Goal: Task Accomplishment & Management: Use online tool/utility

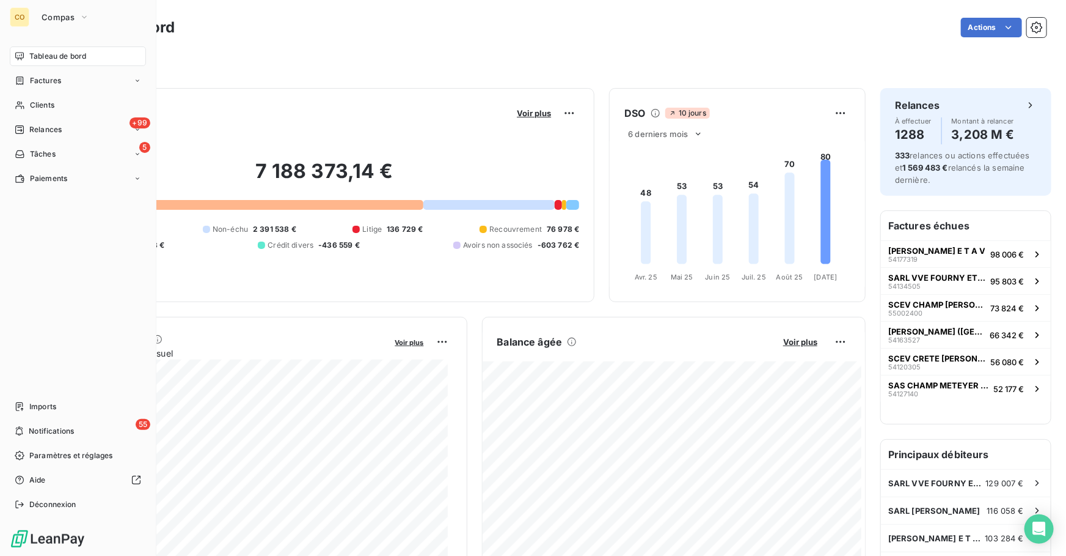
click at [79, 119] on nav "Tableau de bord Factures Clients +99 Relances 5 Tâches Paiements" at bounding box center [78, 117] width 136 height 142
click at [84, 127] on div "+99 Relances" at bounding box center [78, 130] width 136 height 20
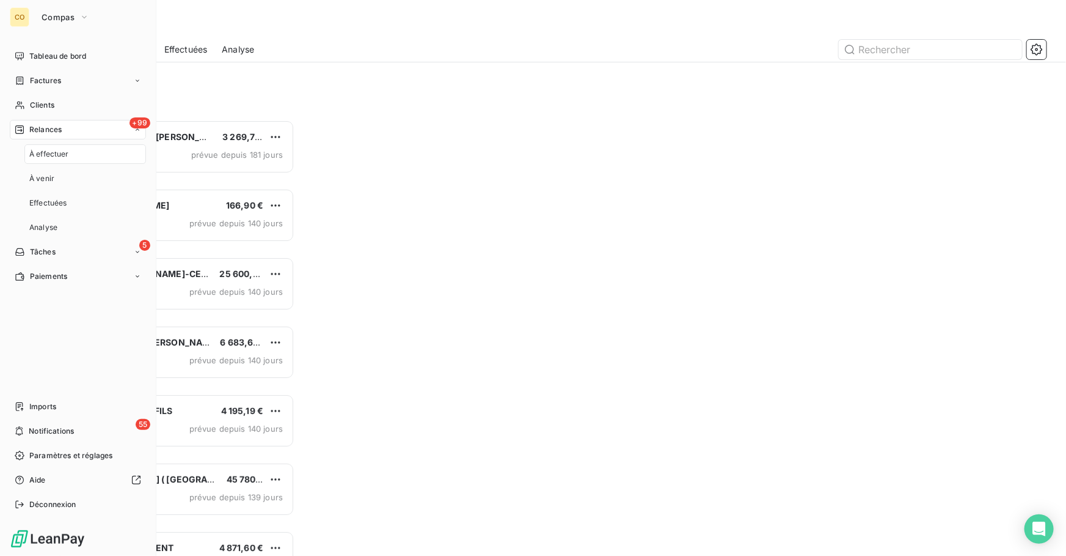
scroll to position [428, 227]
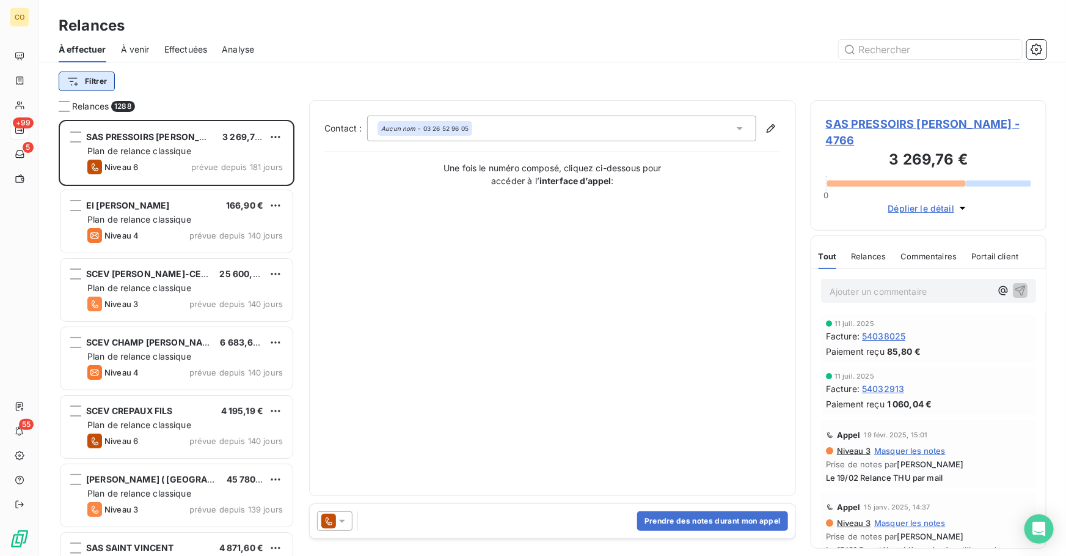
click at [98, 81] on html "CO +99 5 55 Relances À effectuer À venir Effectuées Analyse Filtrer Relances 12…" at bounding box center [533, 278] width 1066 height 556
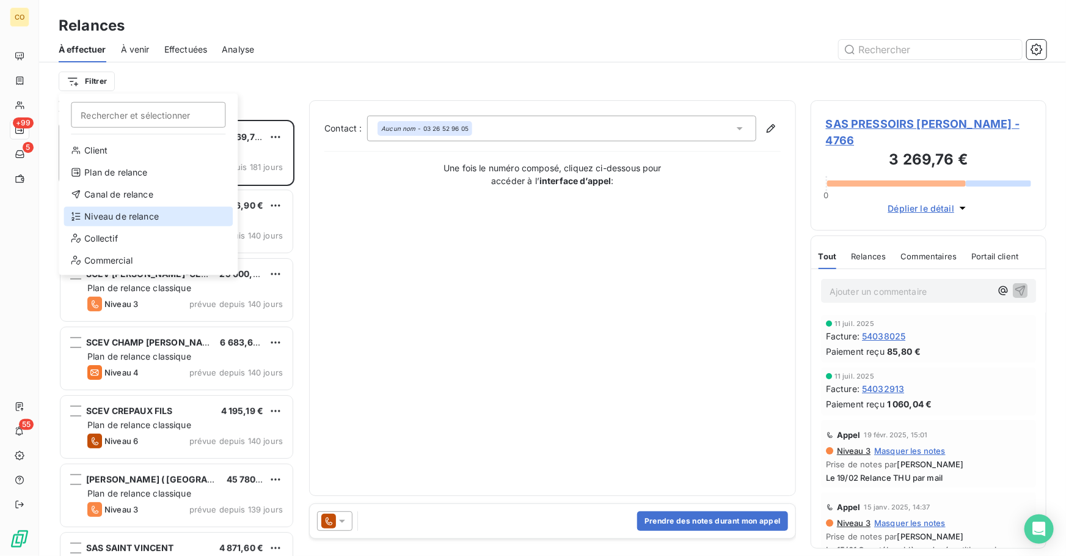
click at [146, 219] on div "Niveau de relance" at bounding box center [148, 217] width 169 height 20
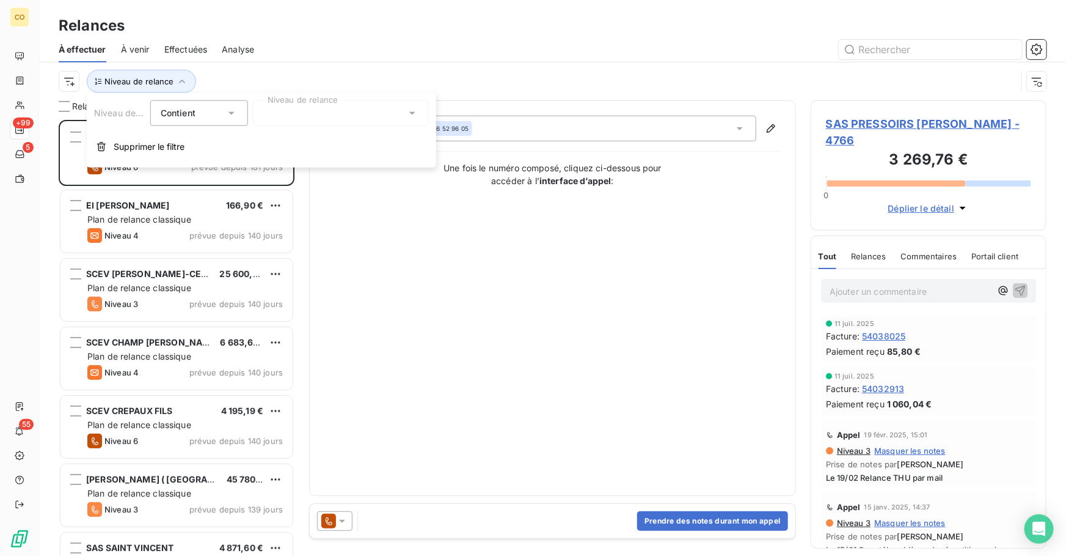
click at [311, 116] on div at bounding box center [341, 113] width 176 height 26
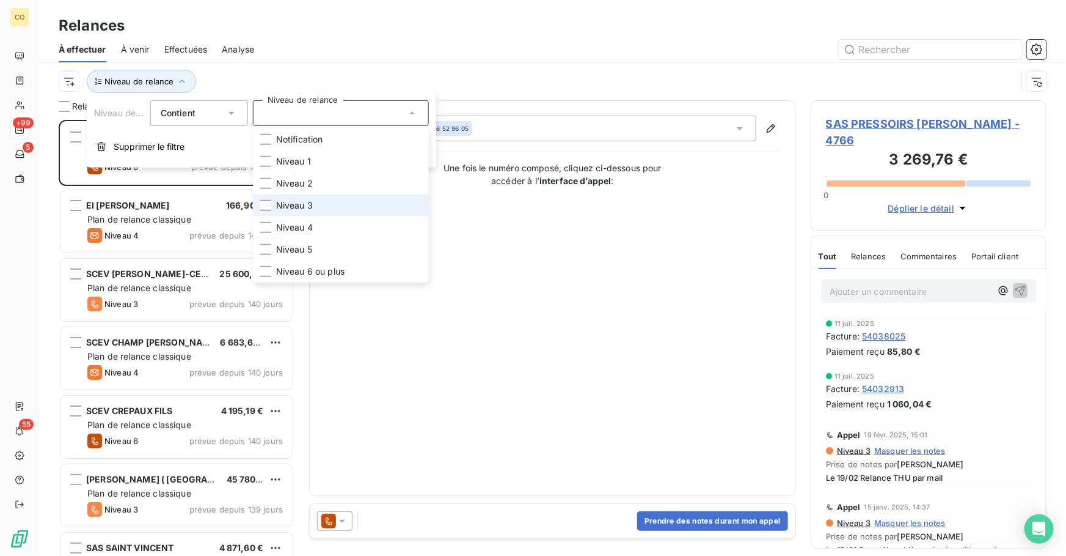
click at [317, 210] on li "Niveau 3" at bounding box center [341, 205] width 176 height 22
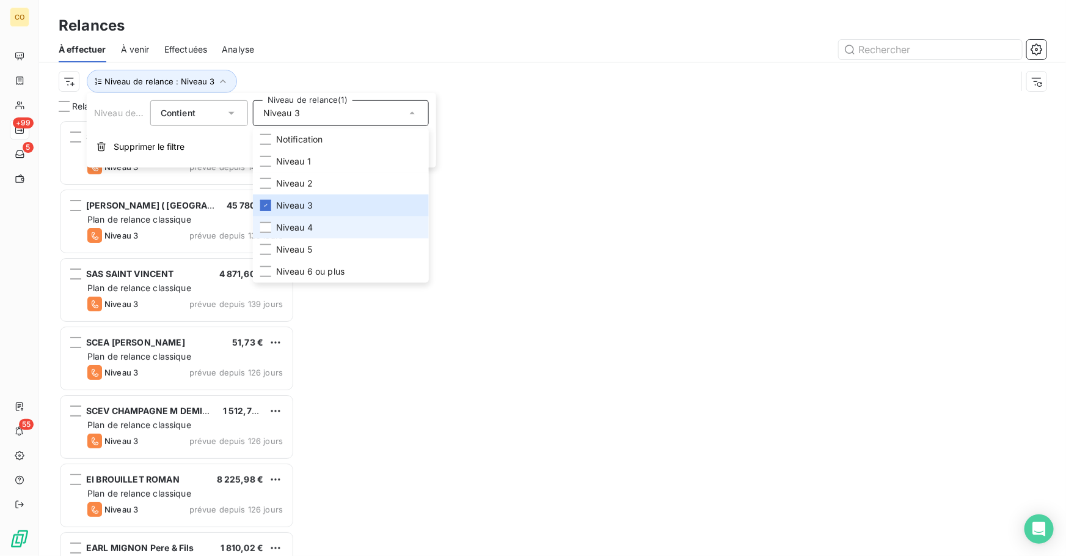
scroll to position [428, 227]
click at [316, 227] on li "Niveau 4" at bounding box center [341, 227] width 176 height 22
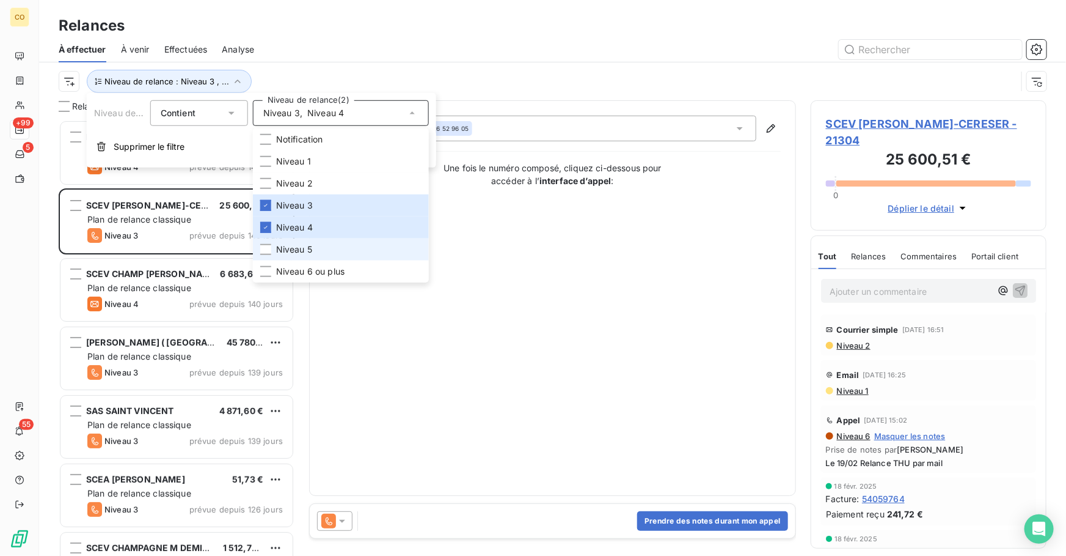
click at [320, 251] on li "Niveau 5" at bounding box center [341, 249] width 176 height 22
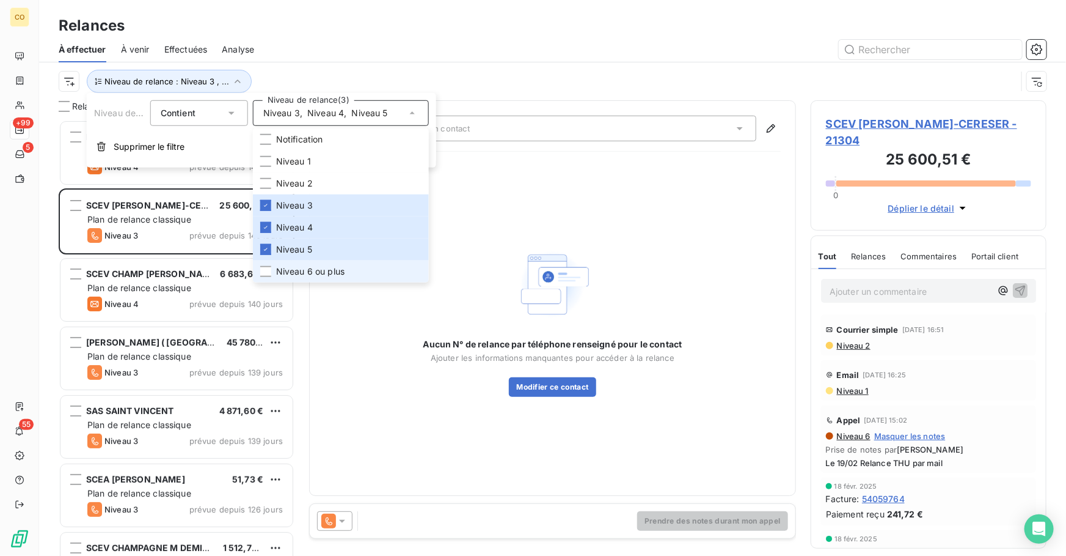
click at [327, 270] on span "Niveau 6 ou plus" at bounding box center [310, 271] width 68 height 12
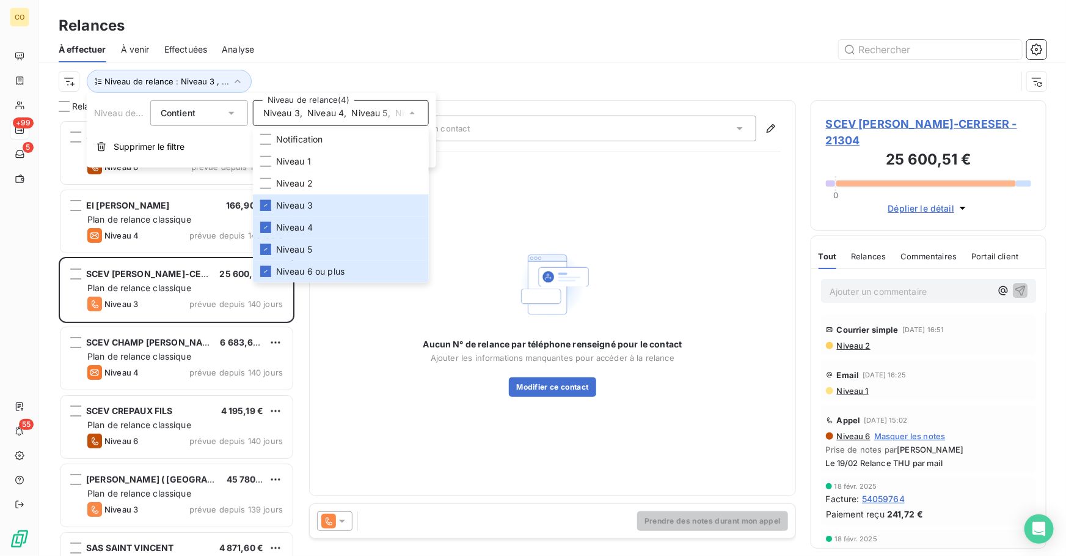
click at [406, 68] on div "Niveau de relance : Niveau 3 , ..." at bounding box center [553, 81] width 988 height 38
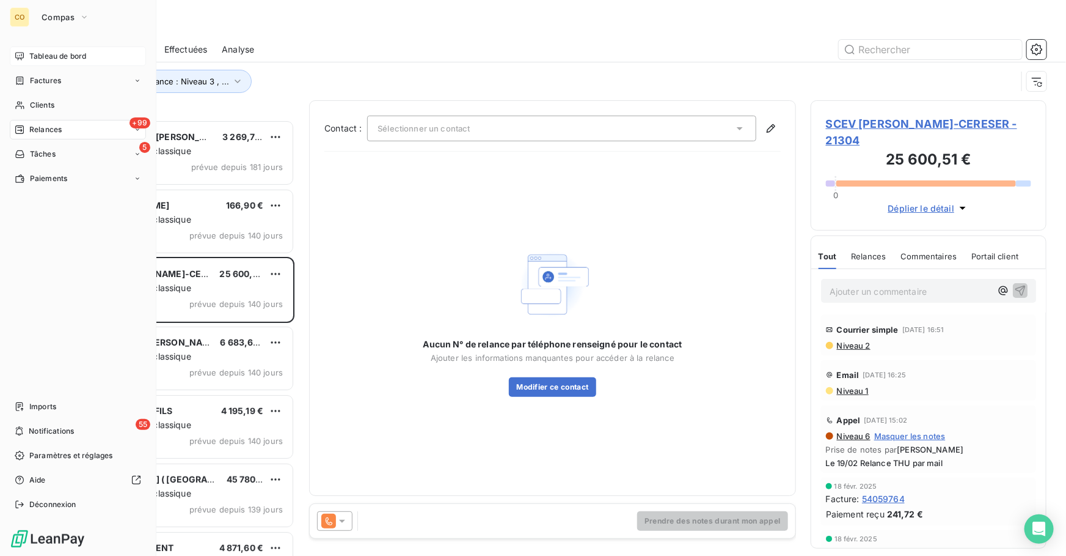
click at [54, 51] on span "Tableau de bord" at bounding box center [57, 56] width 57 height 11
